Goal: Information Seeking & Learning: Find specific page/section

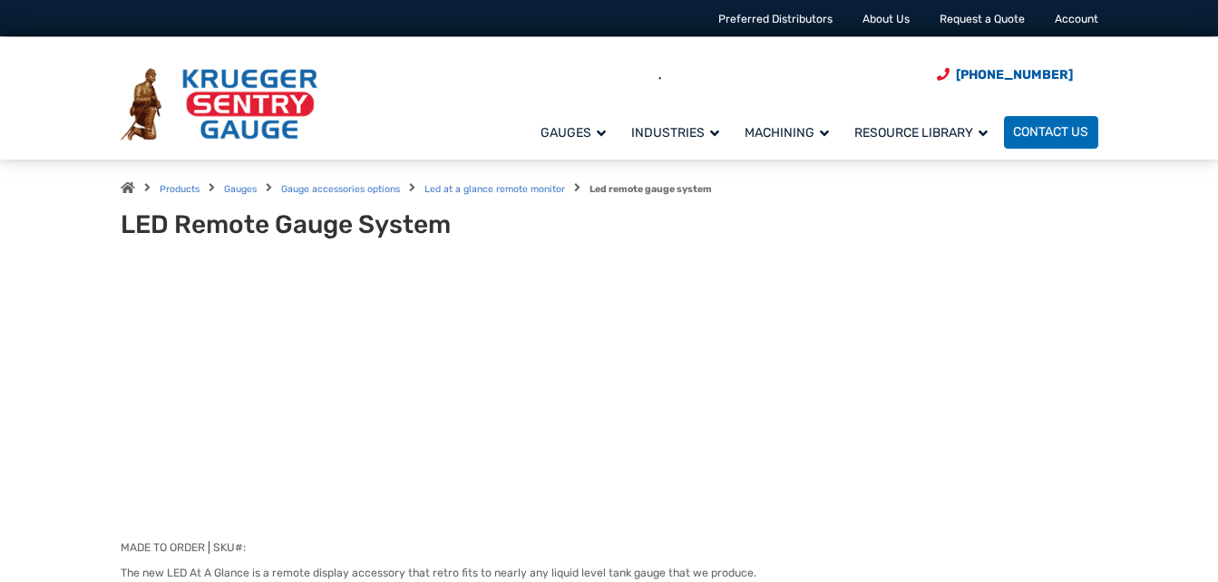
type input "**********"
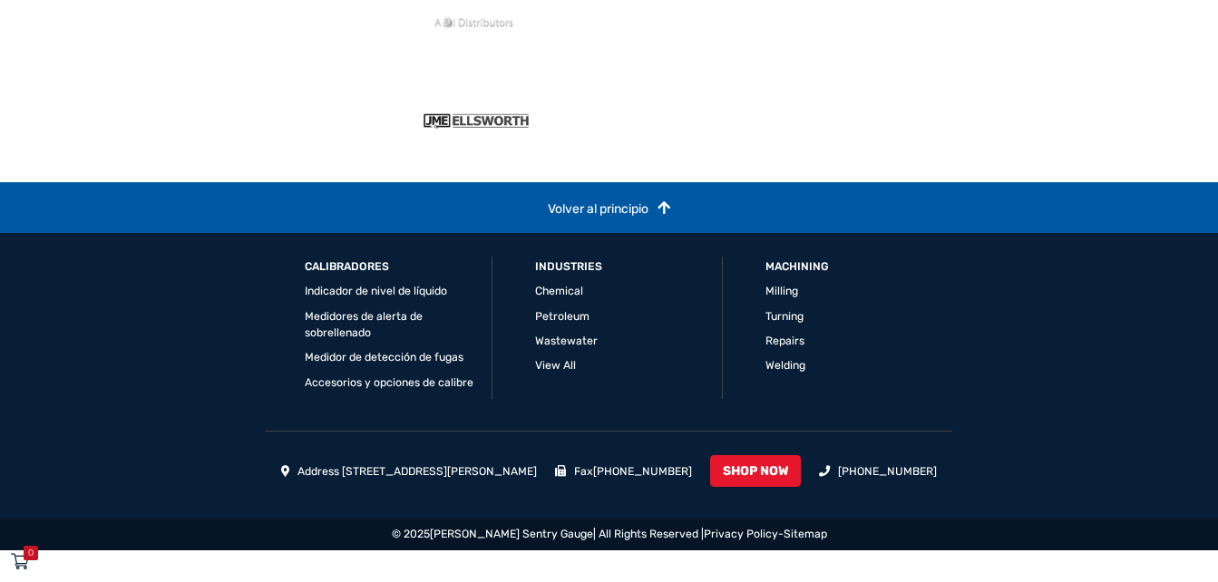
scroll to position [2448, 0]
